Goal: Transaction & Acquisition: Purchase product/service

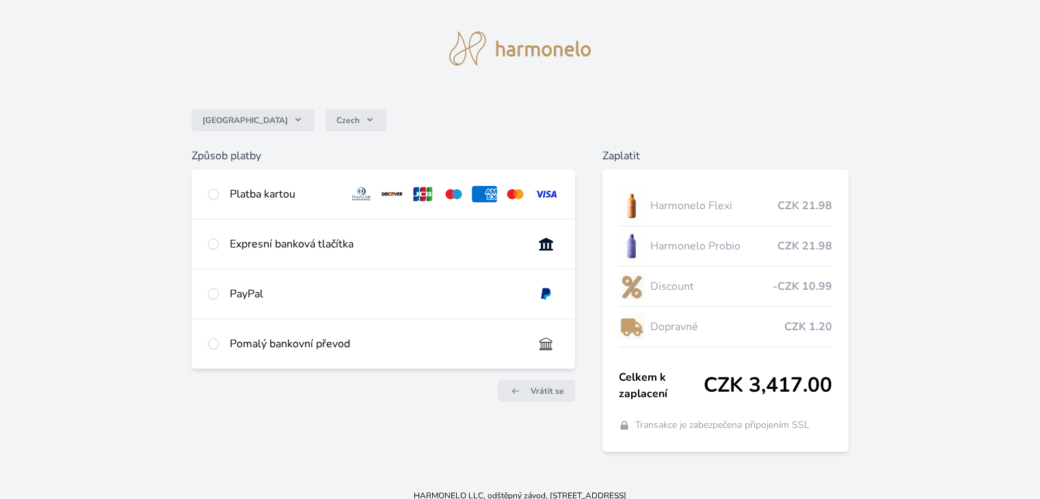
scroll to position [36, 0]
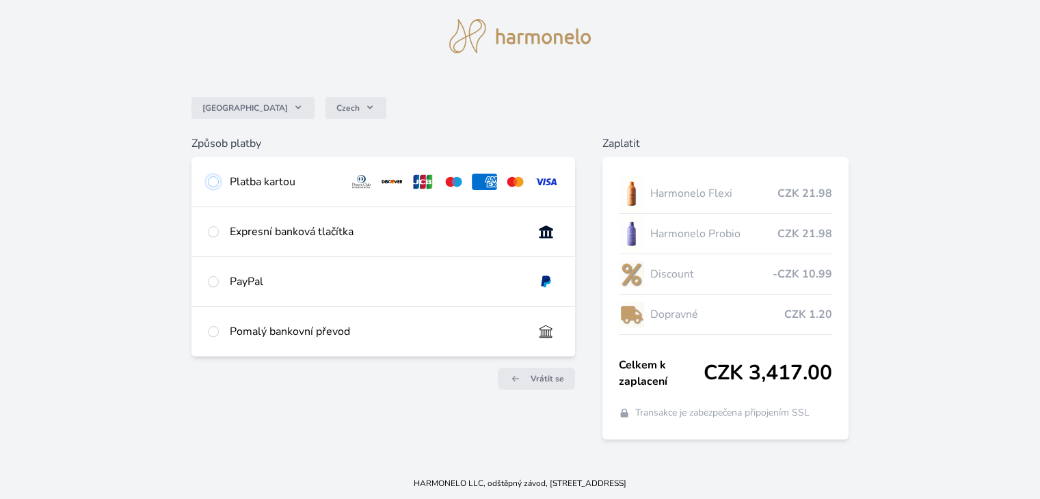
click at [211, 179] on input "radio" at bounding box center [213, 181] width 11 height 11
radio input "true"
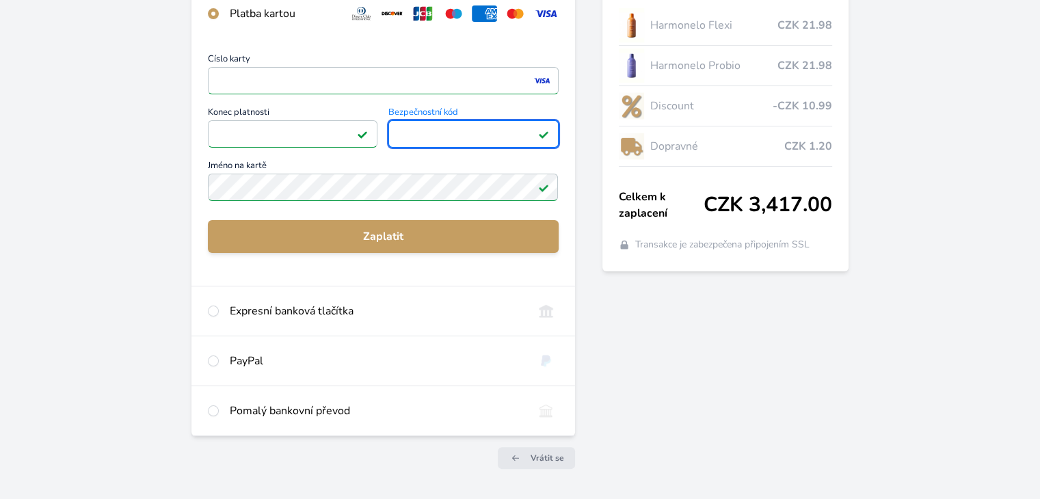
scroll to position [241, 0]
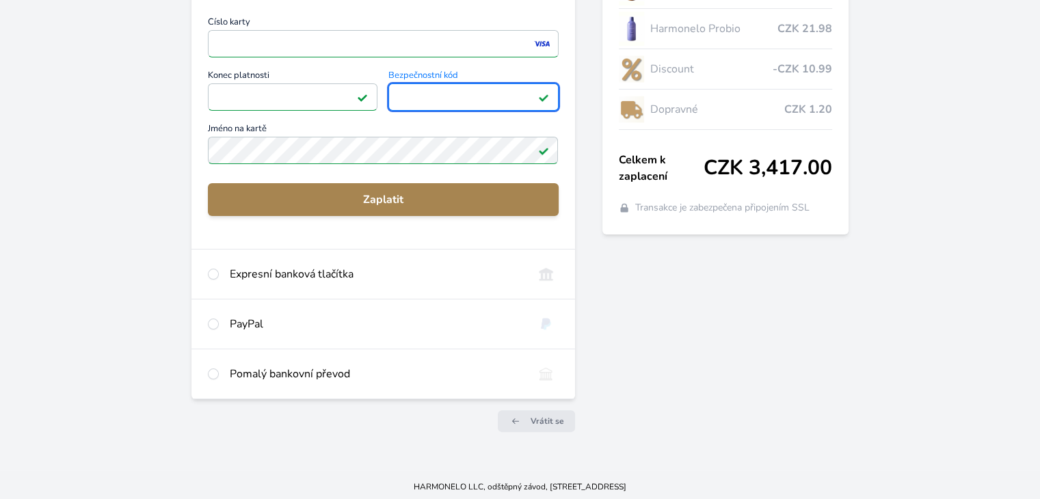
click at [366, 195] on span "Zaplatit" at bounding box center [383, 199] width 328 height 16
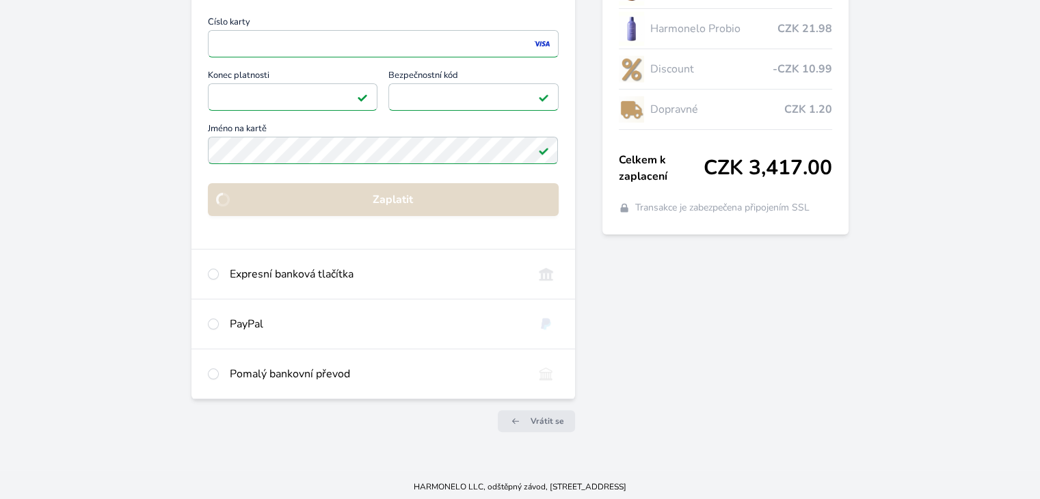
scroll to position [96, 0]
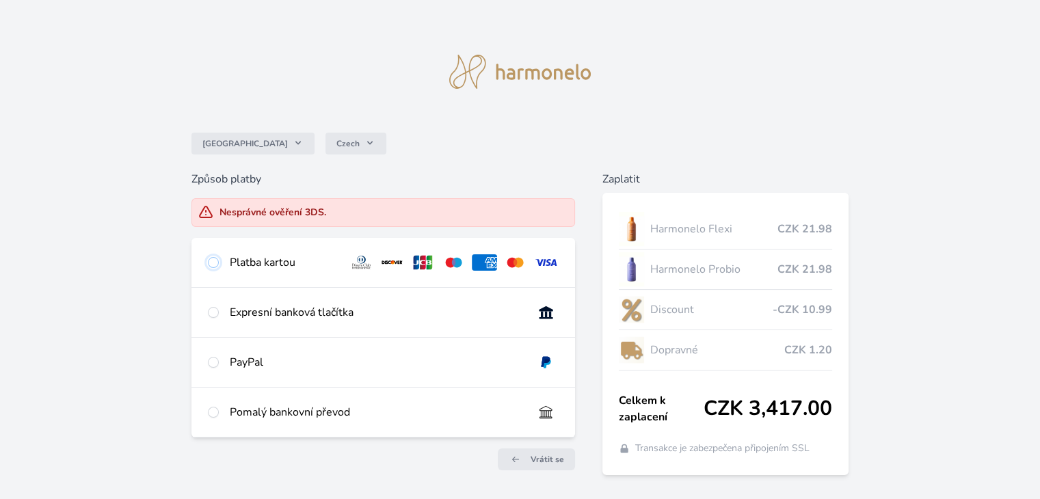
click at [212, 263] on input "radio" at bounding box center [213, 262] width 11 height 11
radio input "true"
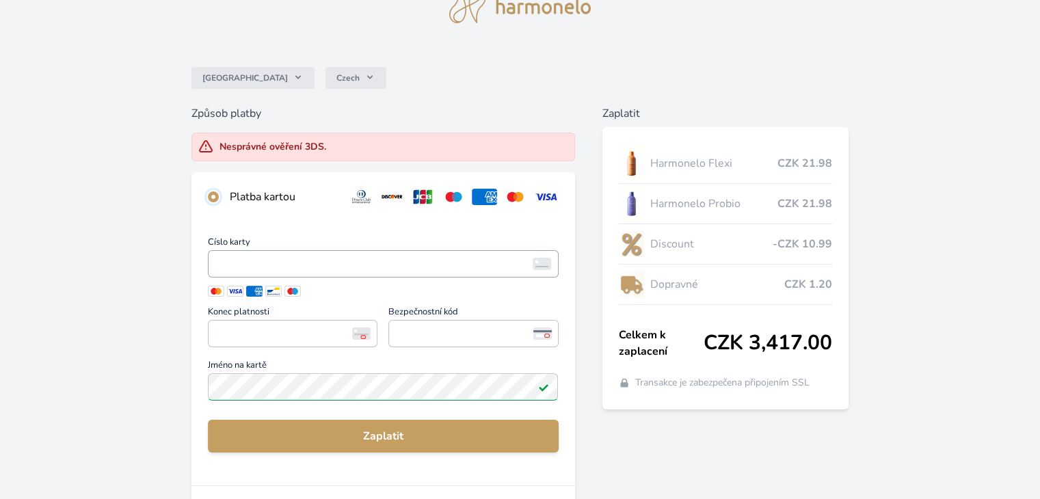
scroll to position [137, 0]
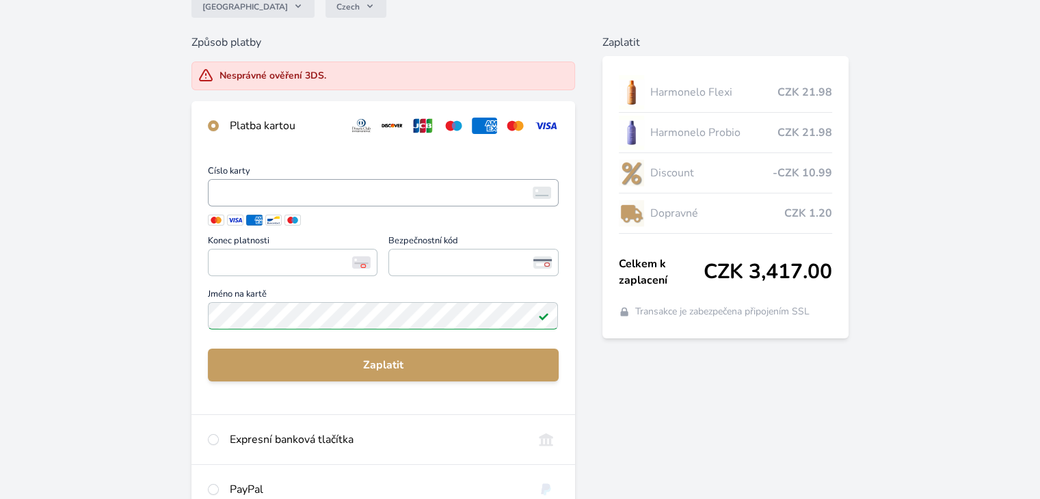
drag, startPoint x: 219, startPoint y: 200, endPoint x: 213, endPoint y: 195, distance: 8.2
click at [213, 195] on span "<p>Your browser does not support iframes.</p>" at bounding box center [383, 192] width 350 height 27
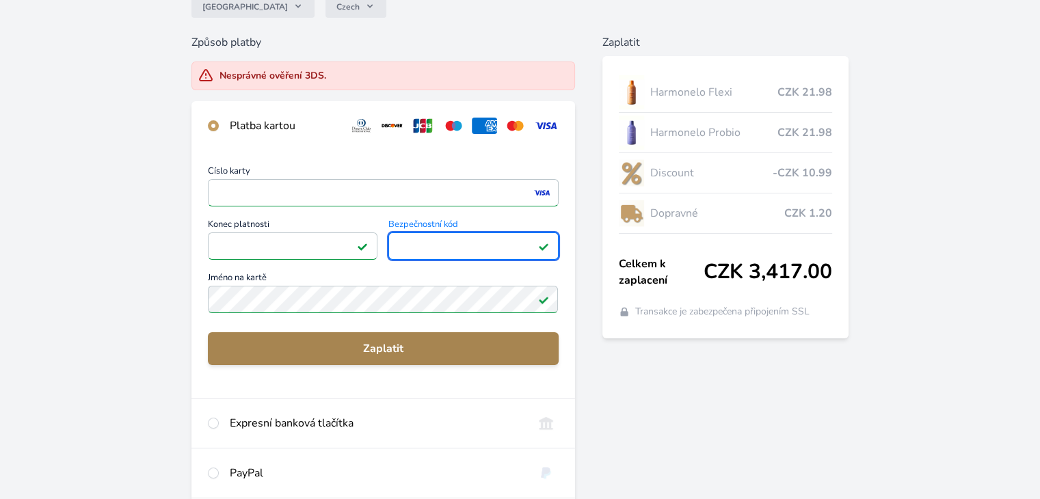
click at [364, 349] on span "Zaplatit" at bounding box center [383, 348] width 328 height 16
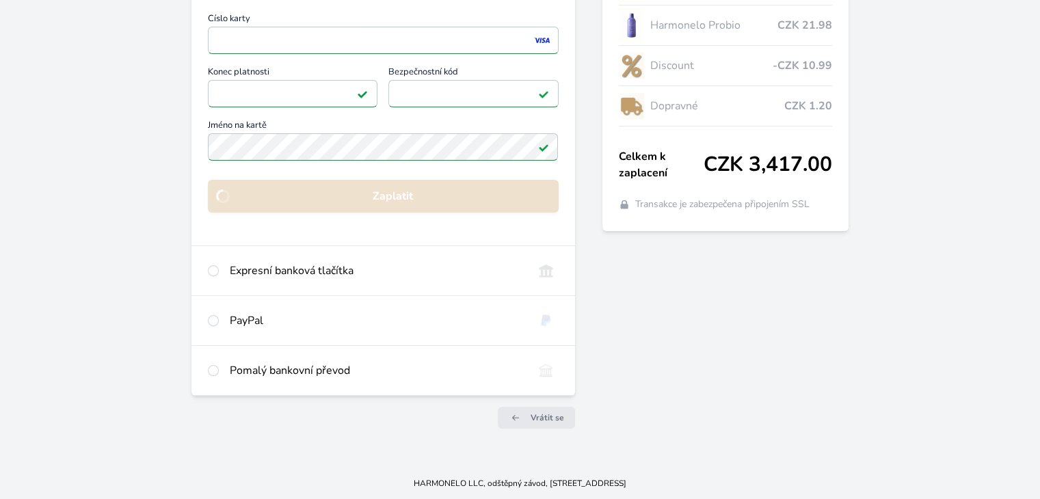
scroll to position [289, 0]
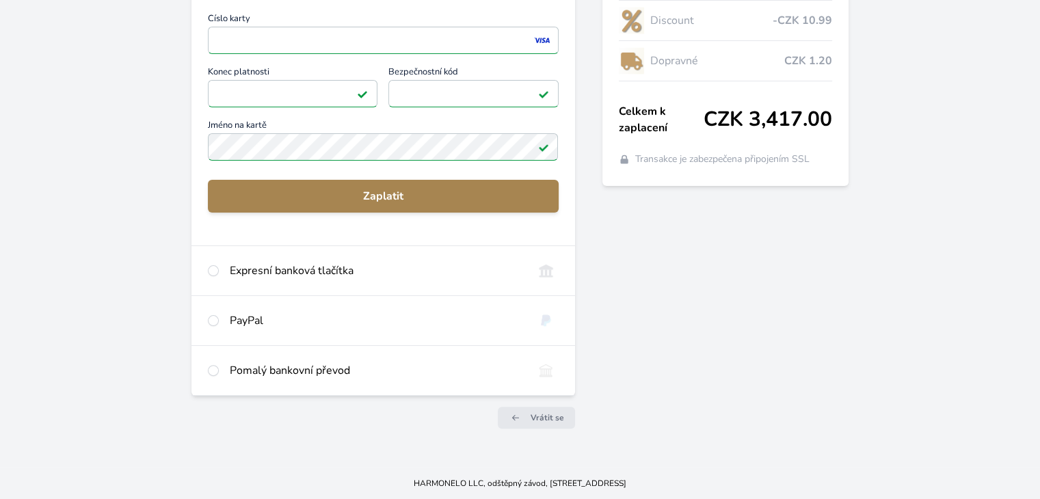
click at [383, 193] on span "Zaplatit" at bounding box center [383, 196] width 328 height 16
click at [390, 193] on span "Zaplatit" at bounding box center [383, 196] width 328 height 16
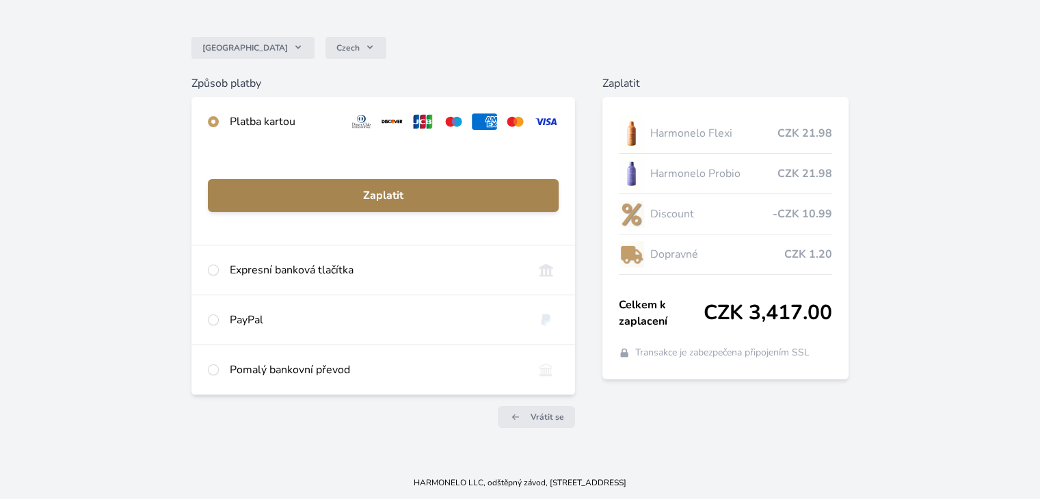
scroll to position [96, 0]
